Goal: Information Seeking & Learning: Learn about a topic

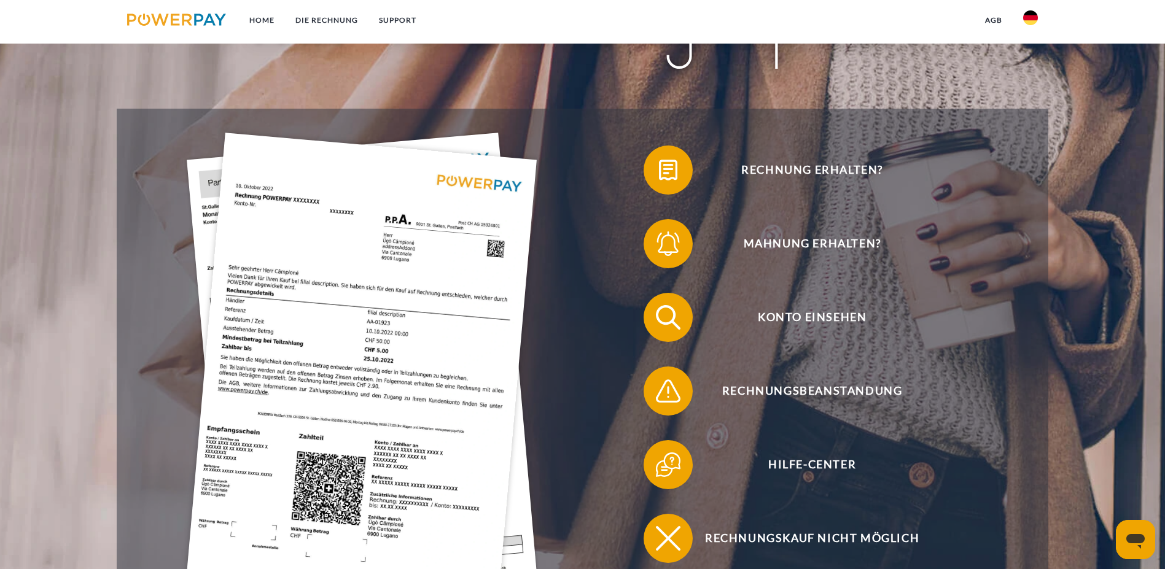
scroll to position [307, 0]
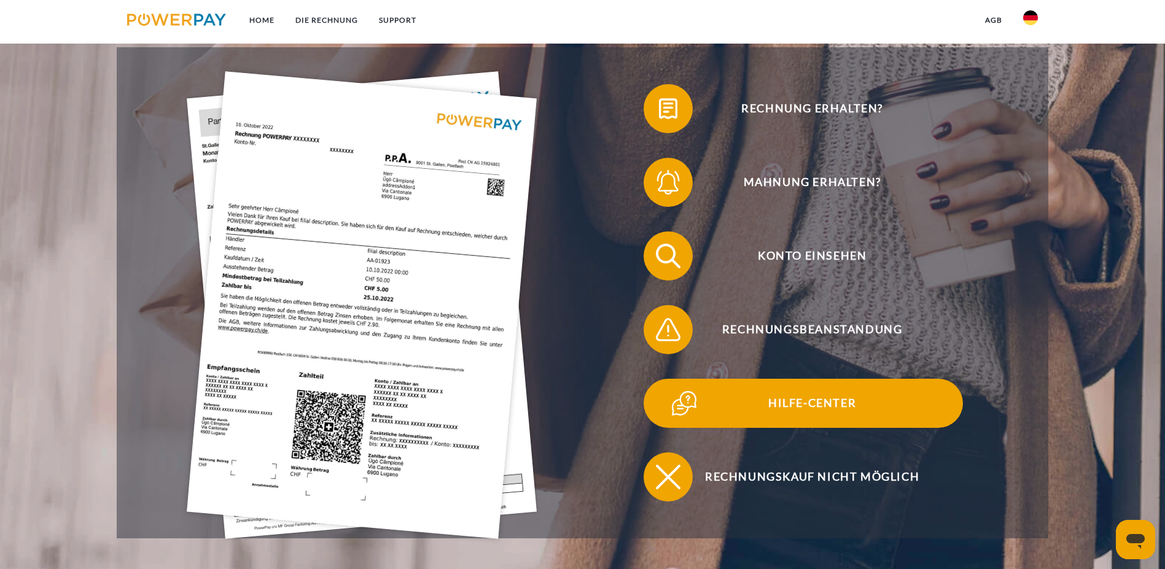
click at [661, 379] on span "Hilfe-Center" at bounding box center [811, 403] width 301 height 49
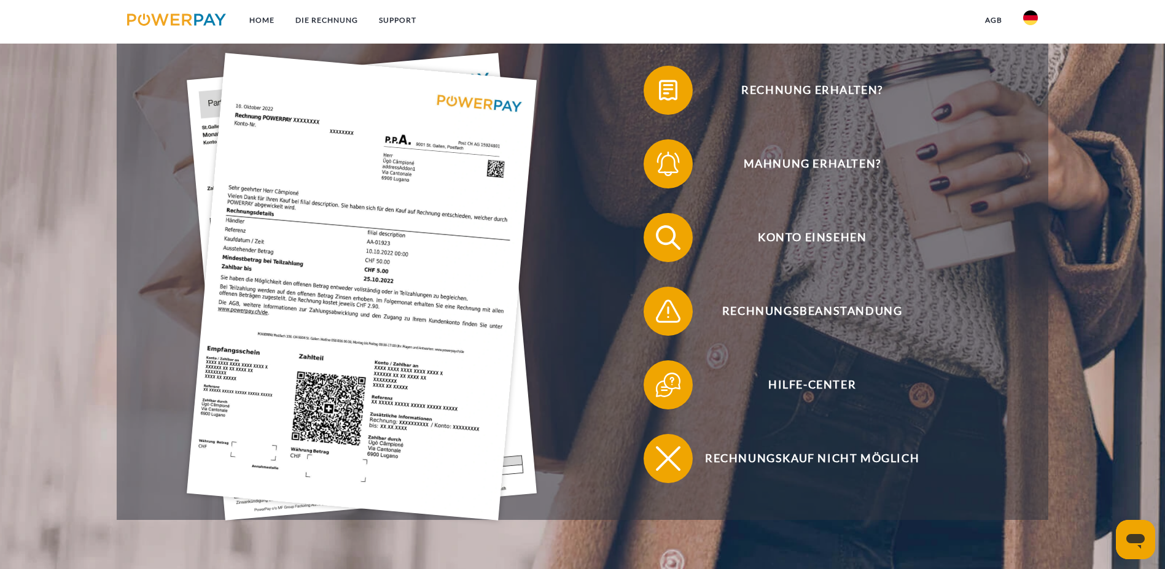
scroll to position [305, 0]
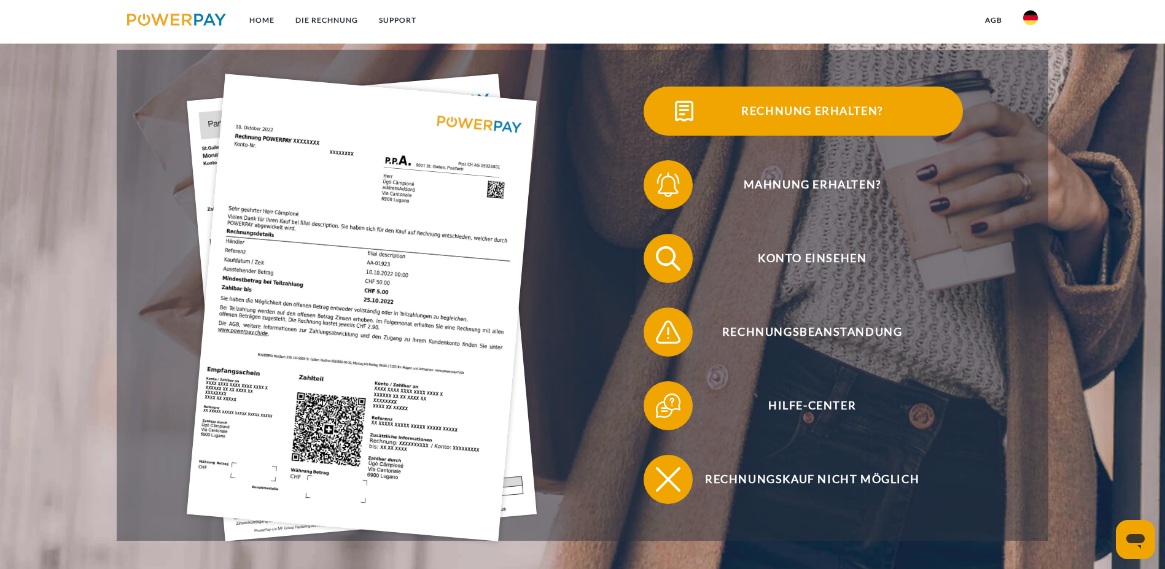
click at [661, 119] on span "Rechnung erhalten?" at bounding box center [811, 111] width 301 height 49
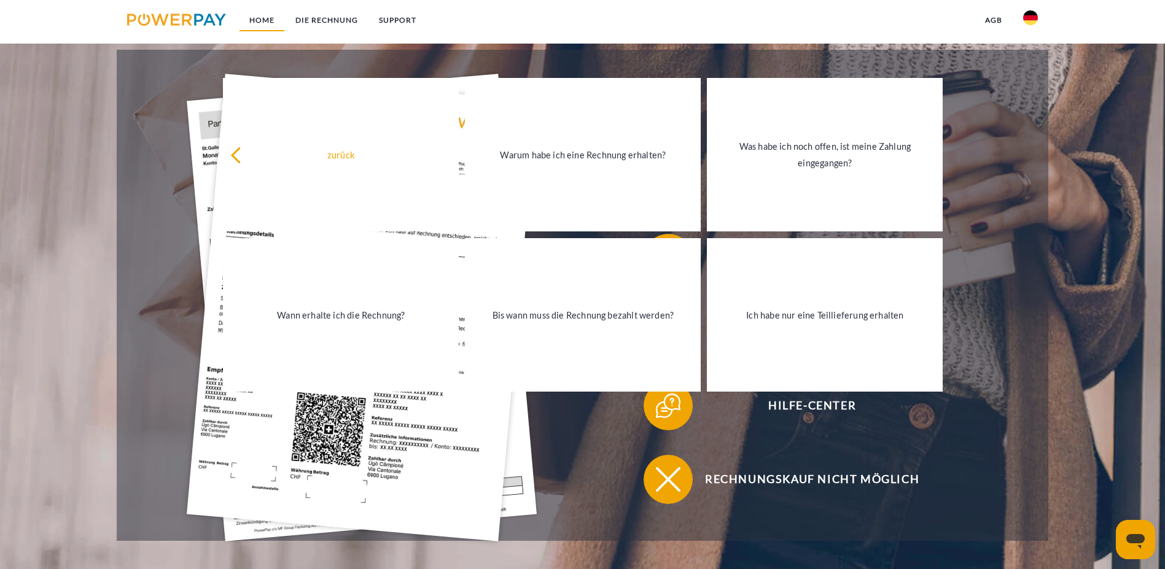
click at [270, 20] on link "Home" at bounding box center [262, 20] width 46 height 22
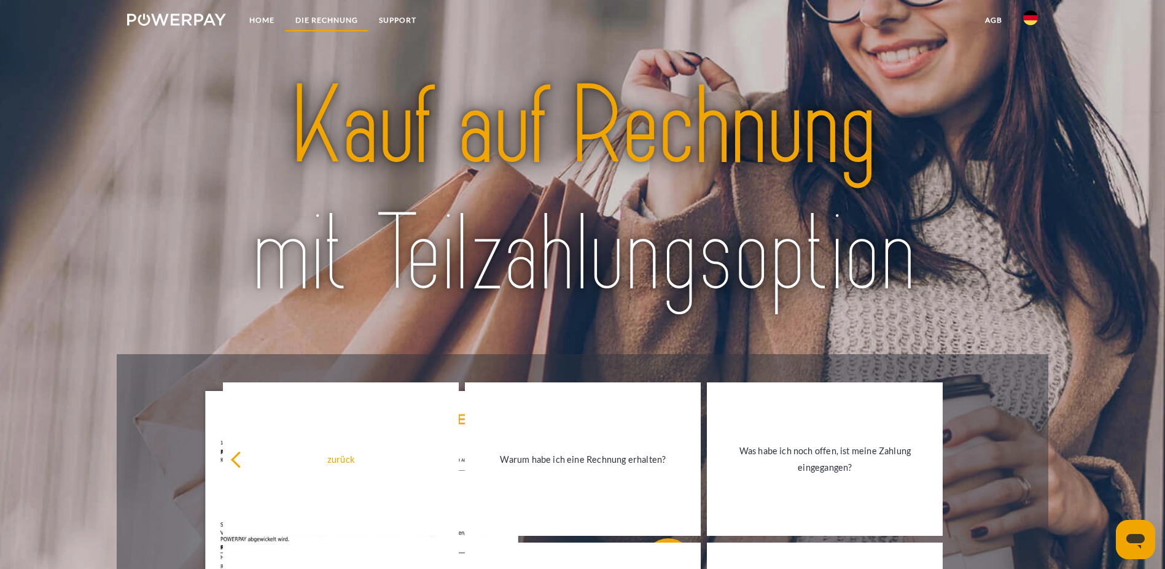
click at [312, 18] on link "DIE RECHNUNG" at bounding box center [327, 20] width 84 height 22
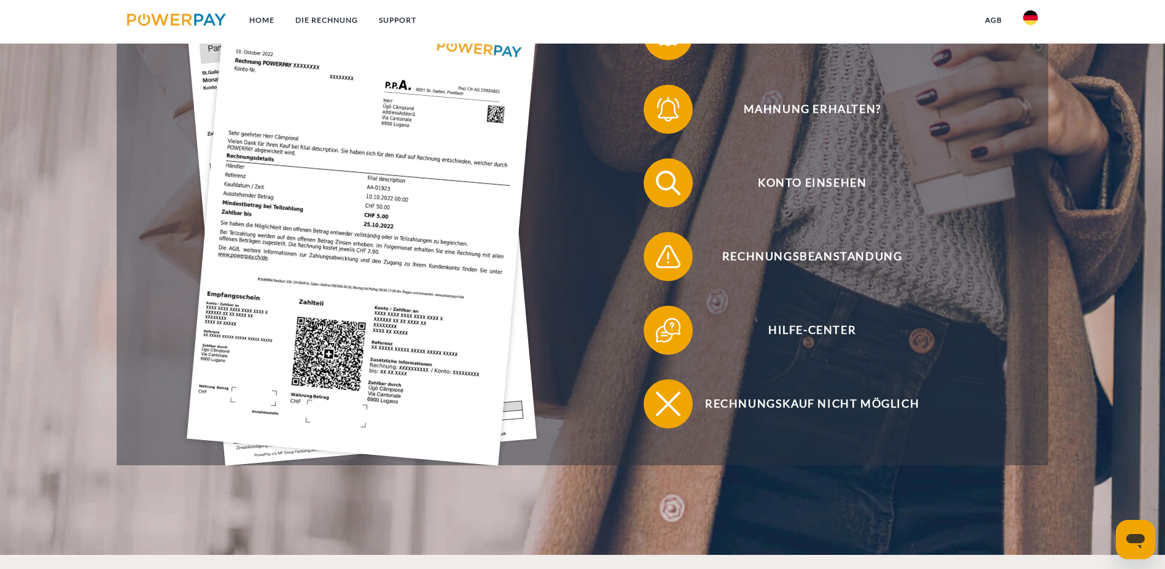
scroll to position [305, 0]
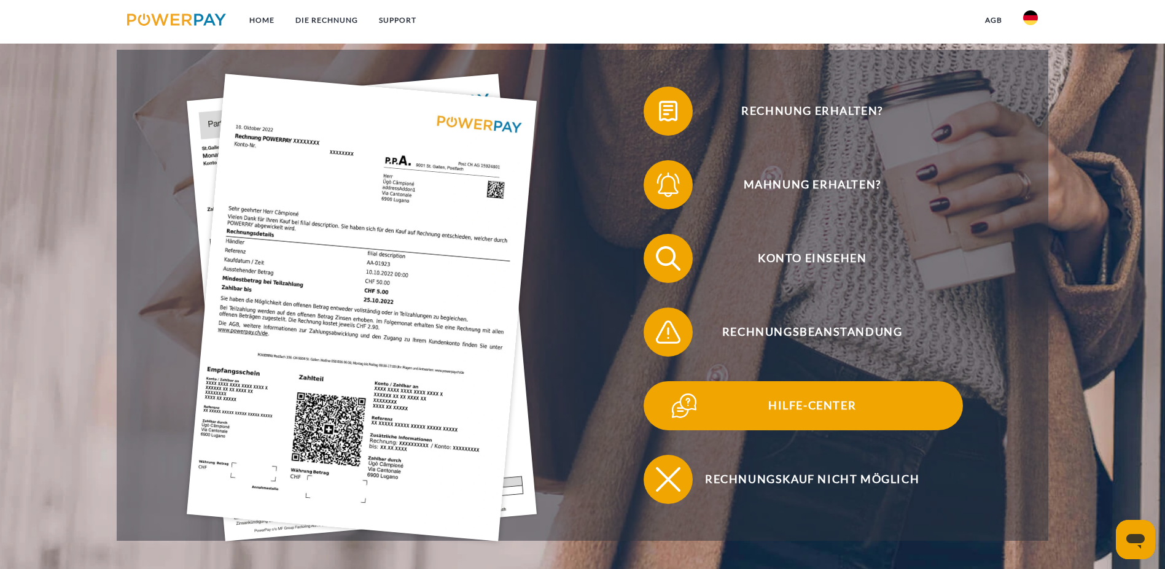
click at [661, 381] on span "Hilfe-Center" at bounding box center [811, 405] width 301 height 49
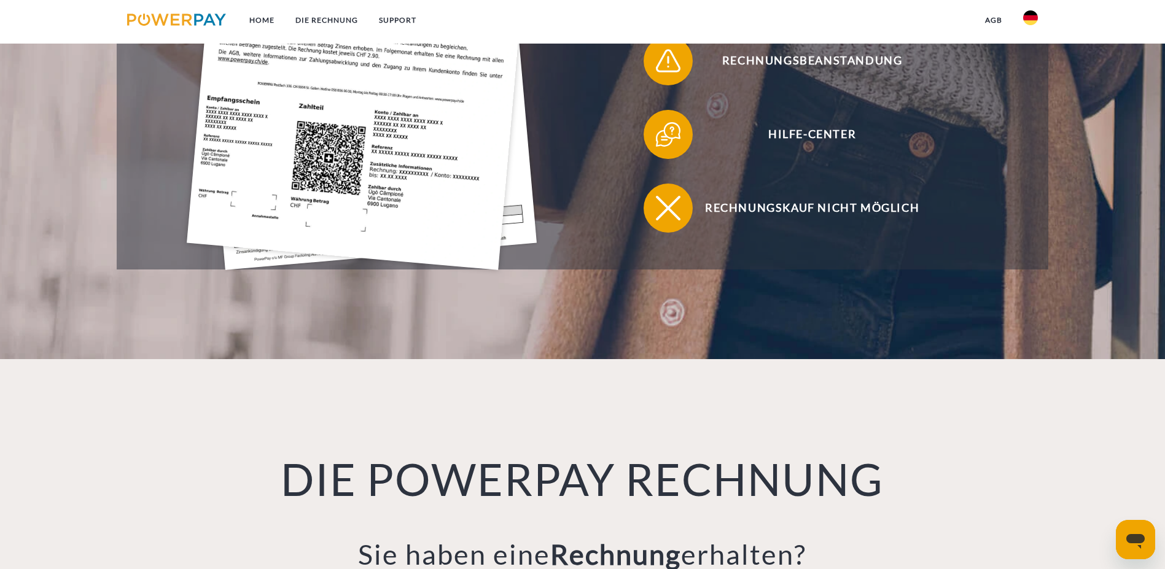
scroll to position [550, 0]
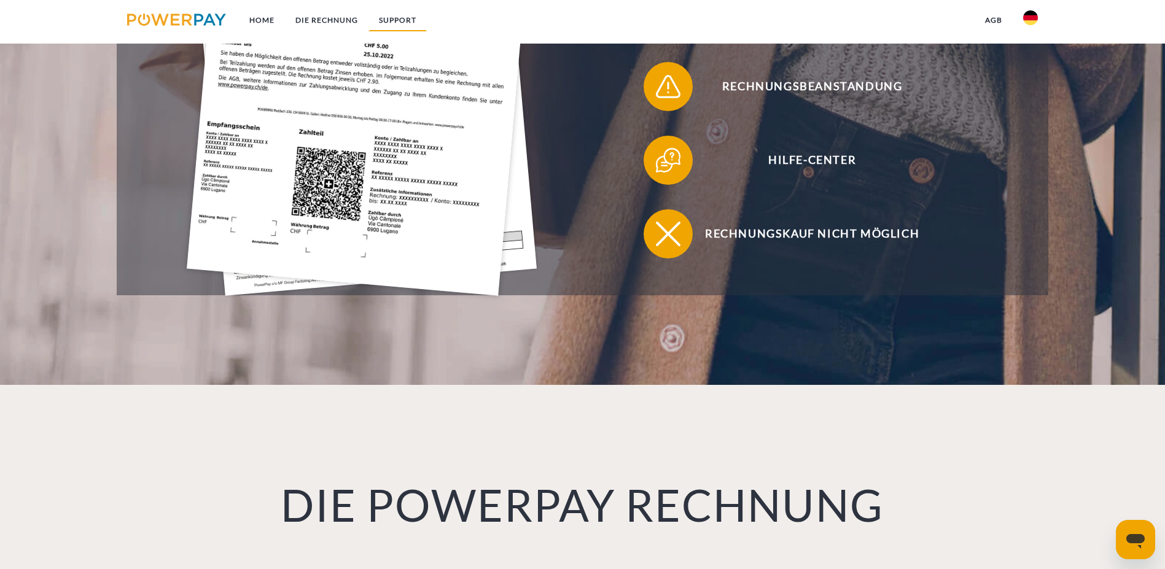
click at [391, 18] on link "SUPPORT" at bounding box center [397, 20] width 58 height 22
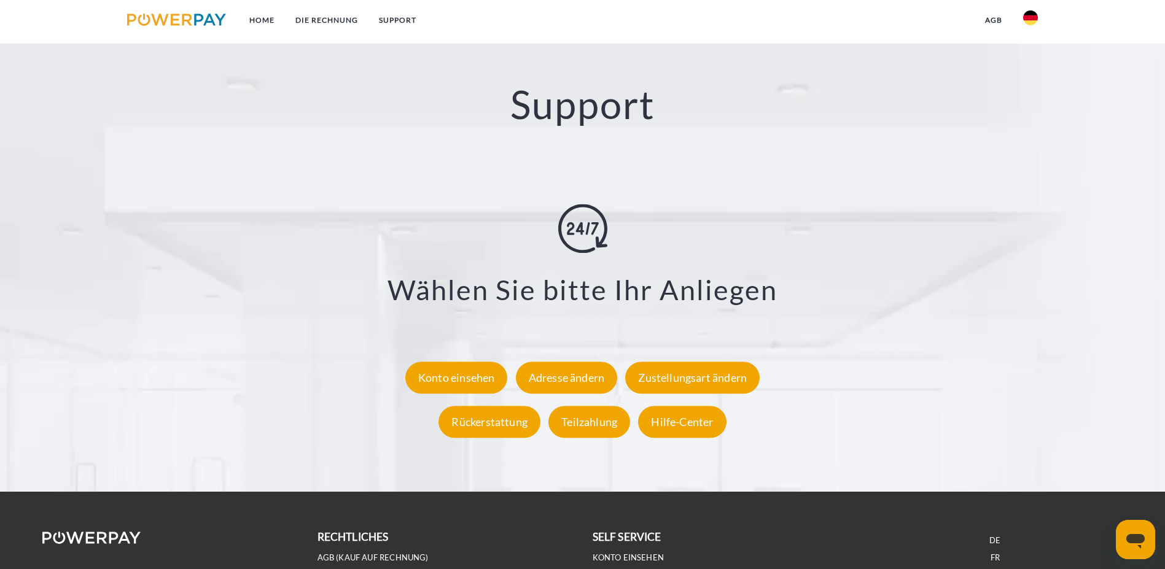
scroll to position [2270, 0]
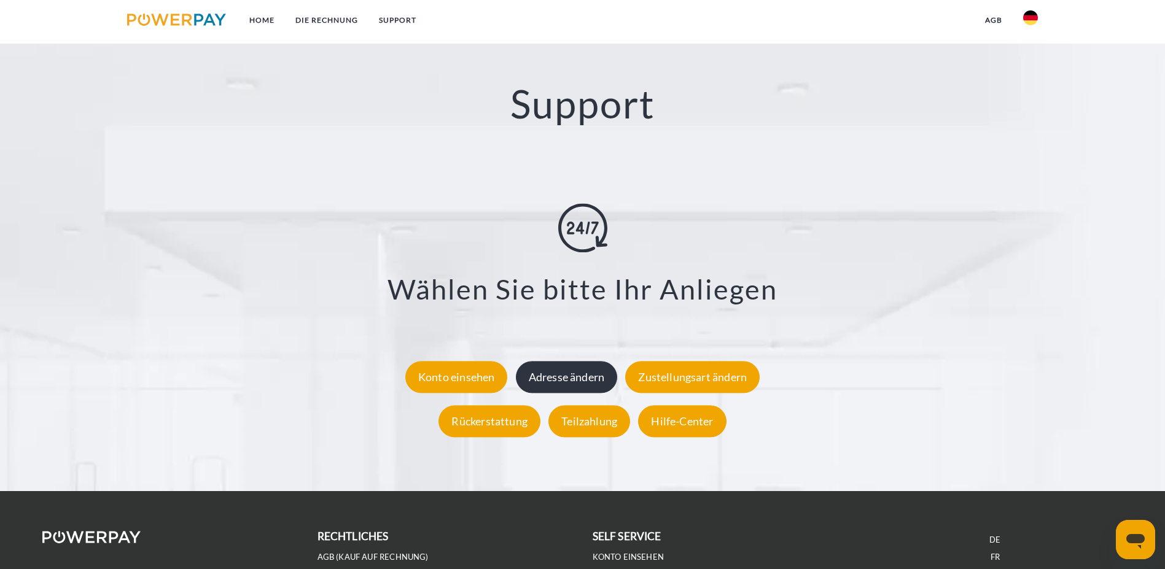
click at [566, 362] on div "Adresse ändern" at bounding box center [567, 378] width 102 height 32
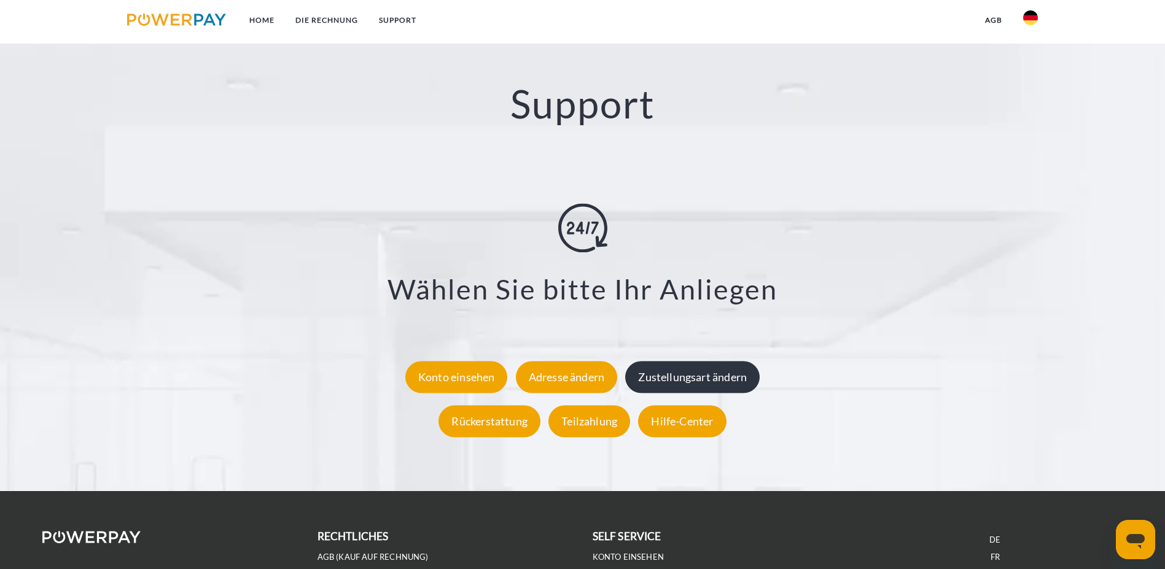
click at [698, 362] on div "Zustellungsart ändern" at bounding box center [692, 378] width 134 height 32
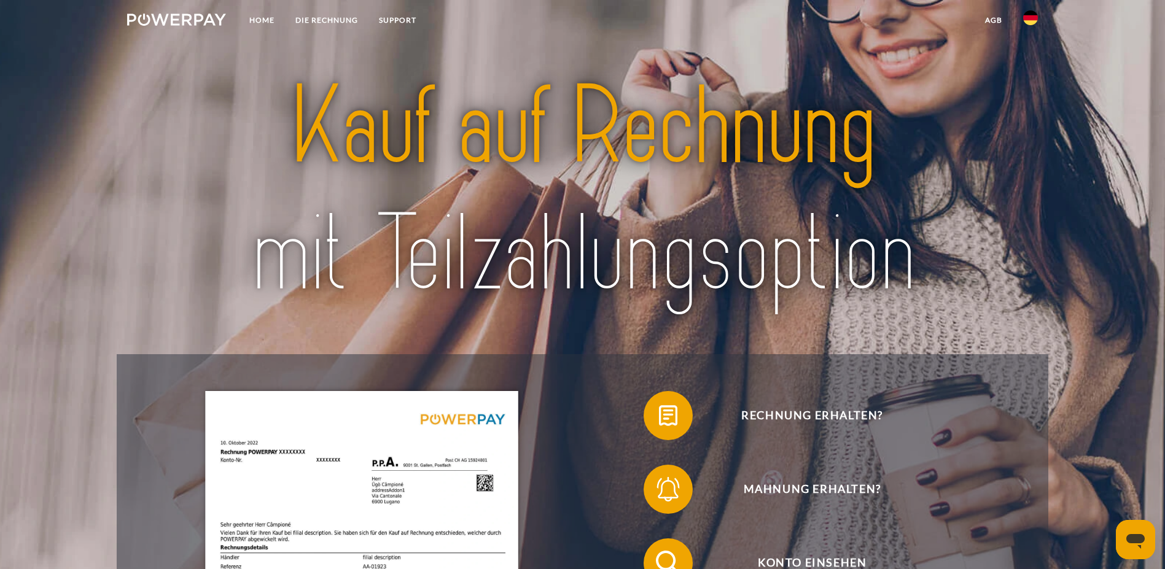
click at [194, 11] on link at bounding box center [177, 21] width 120 height 25
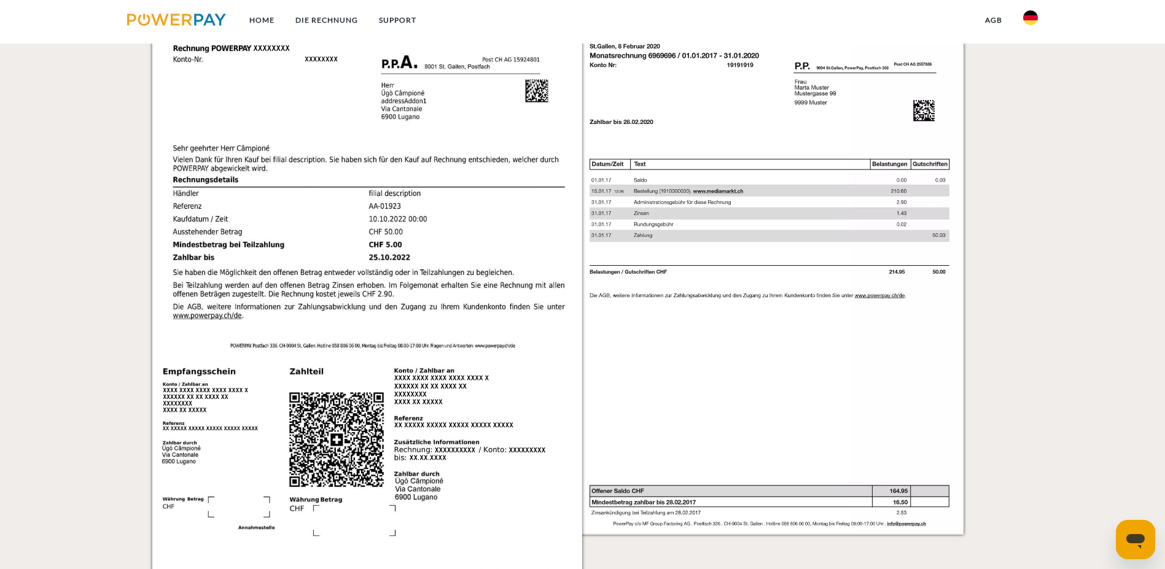
scroll to position [1357, 0]
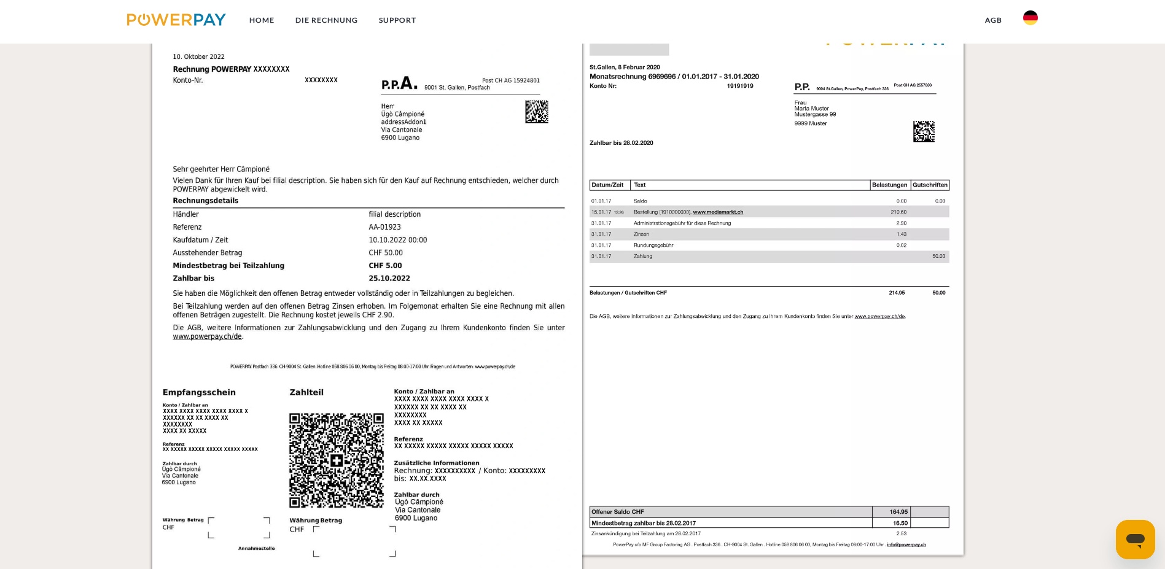
click at [210, 201] on img at bounding box center [367, 289] width 430 height 609
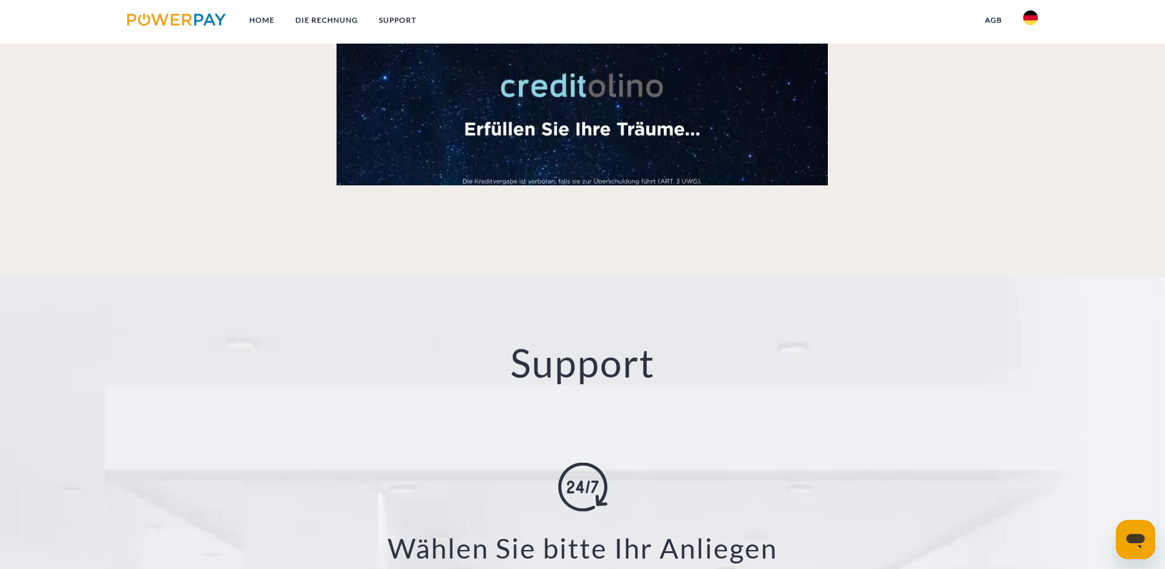
scroll to position [2270, 0]
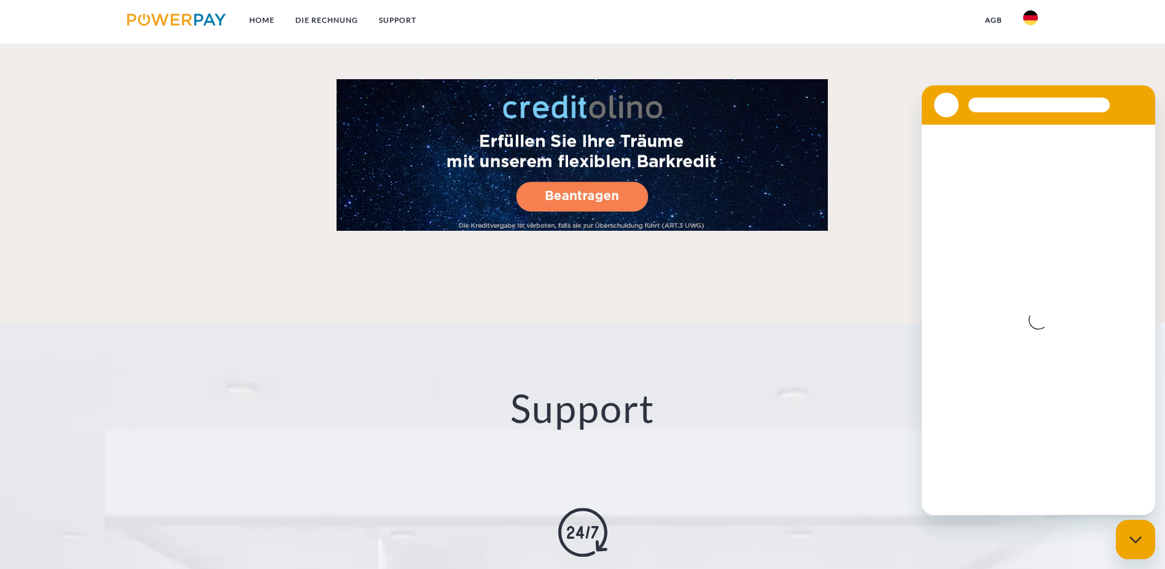
scroll to position [2211, 0]
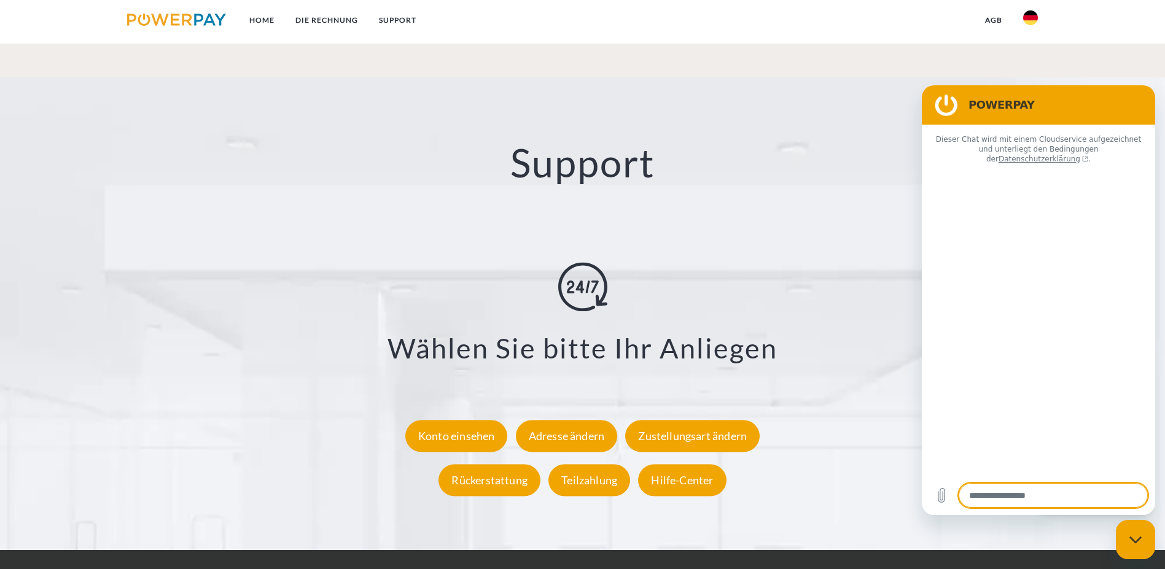
type textarea "*"
